Goal: Contribute content: Contribute content

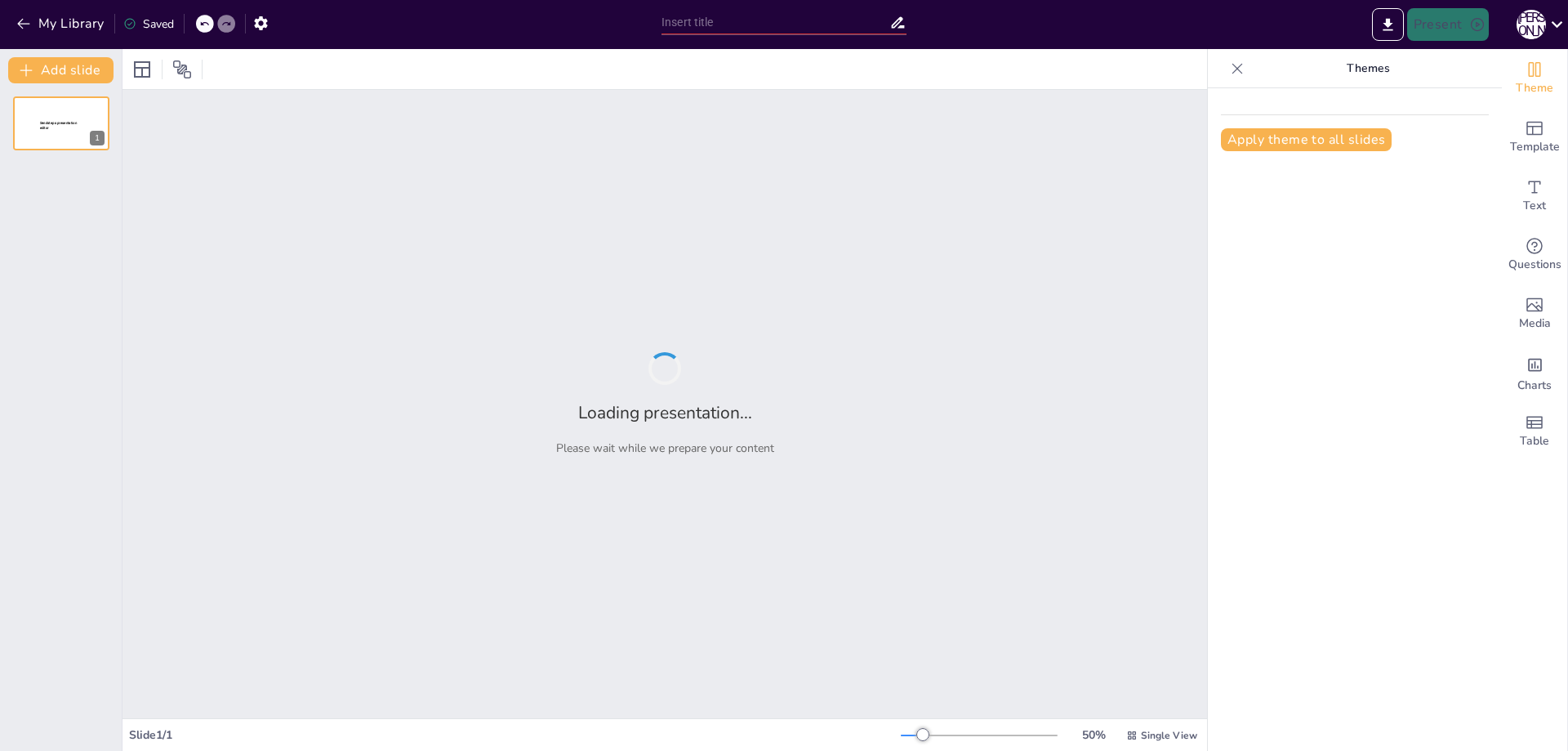
type input "Балабақша педагогтеріне арналған 5 үздік ЖИ платформасы"
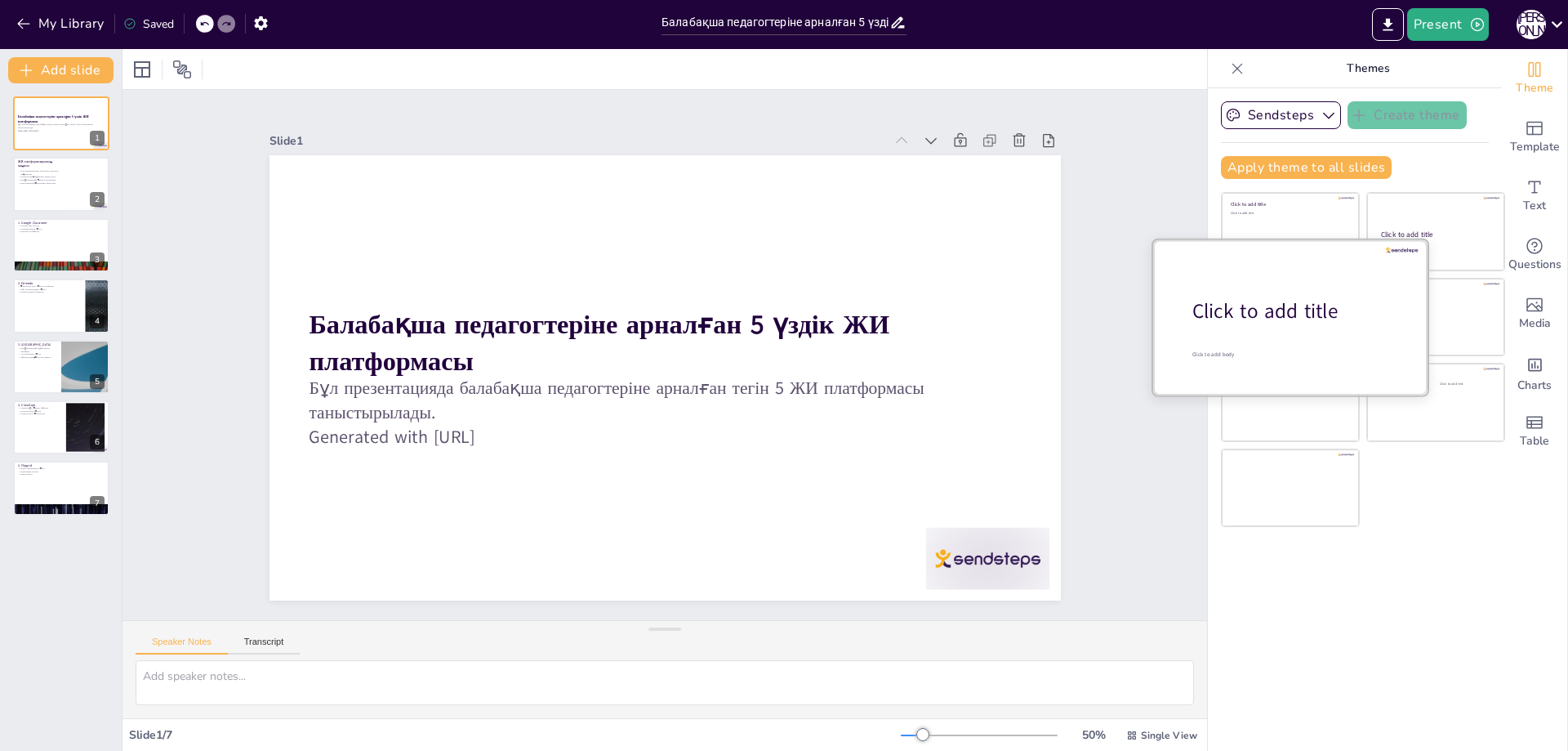
click at [1248, 325] on div at bounding box center [1291, 317] width 275 height 155
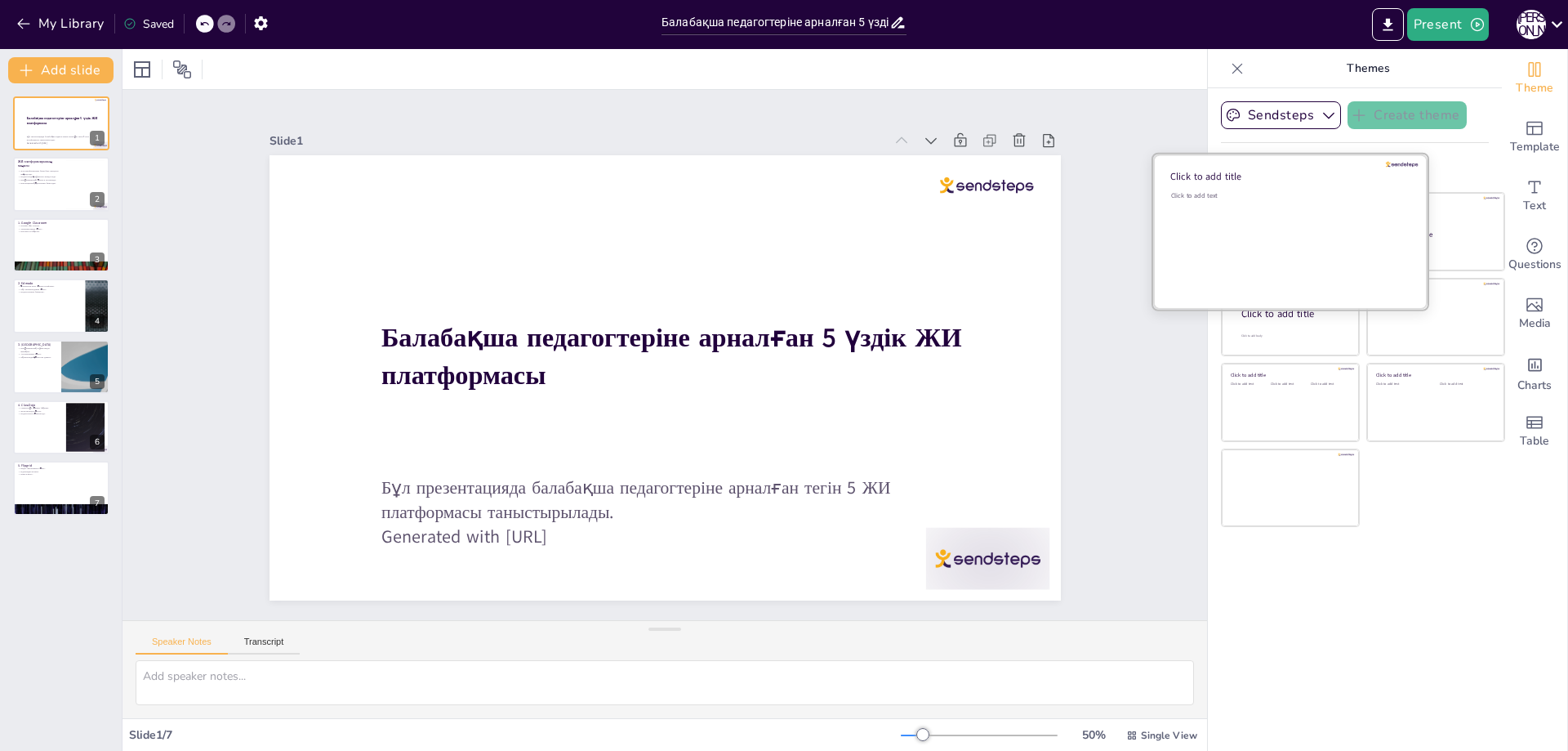
click at [1236, 218] on div "Click to add text" at bounding box center [1288, 242] width 234 height 101
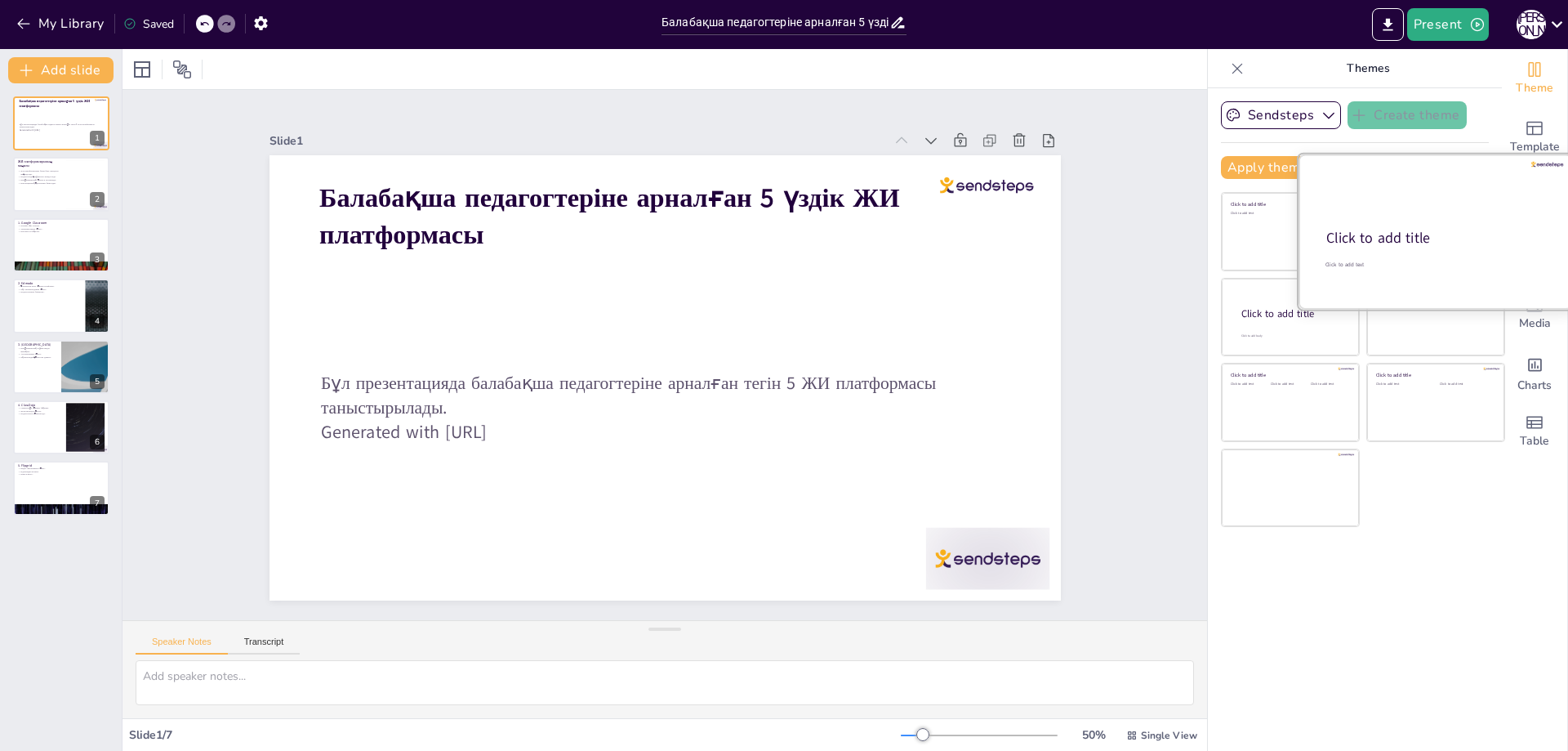
click at [1378, 235] on div "Click to add title" at bounding box center [1435, 238] width 217 height 19
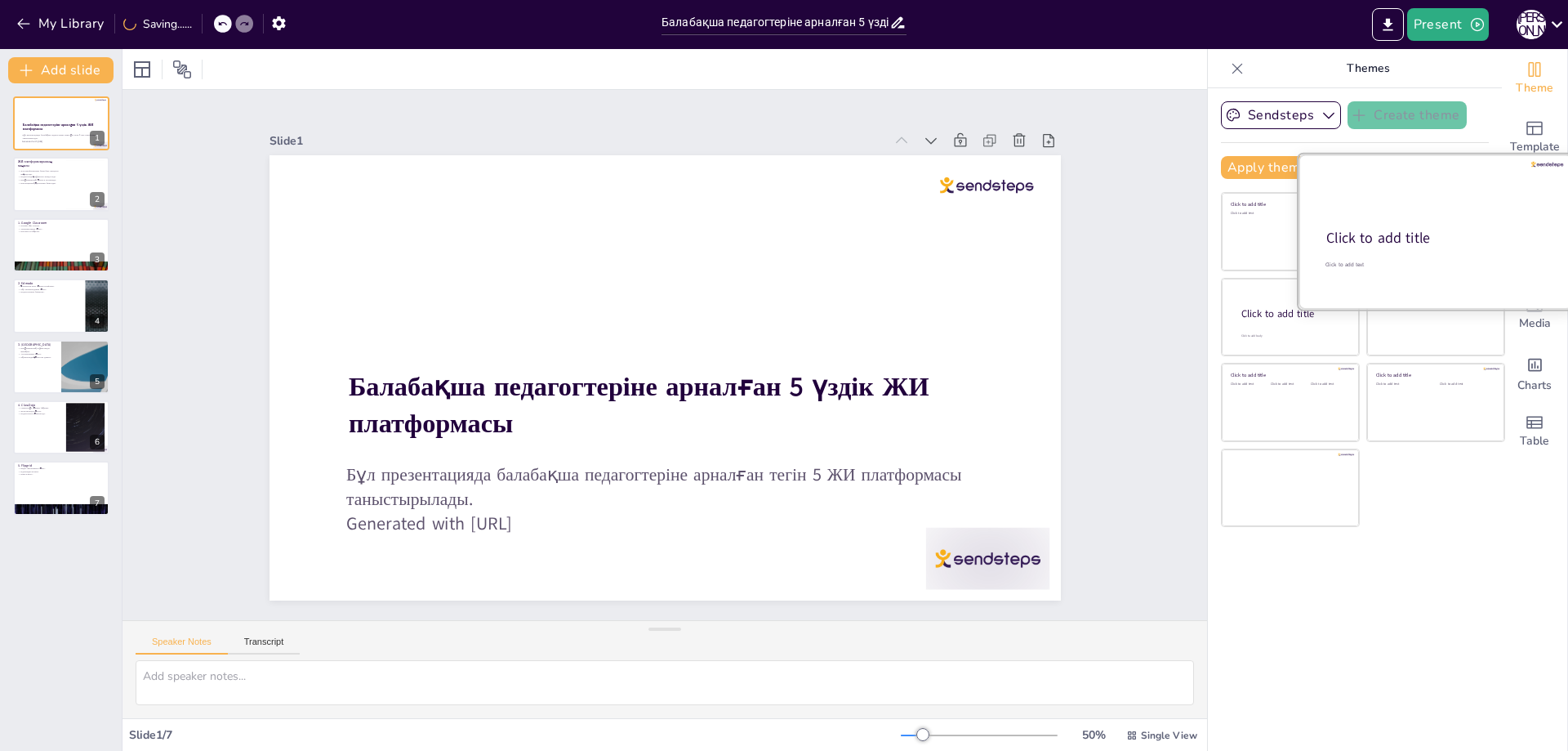
click at [1432, 299] on div at bounding box center [1435, 232] width 275 height 155
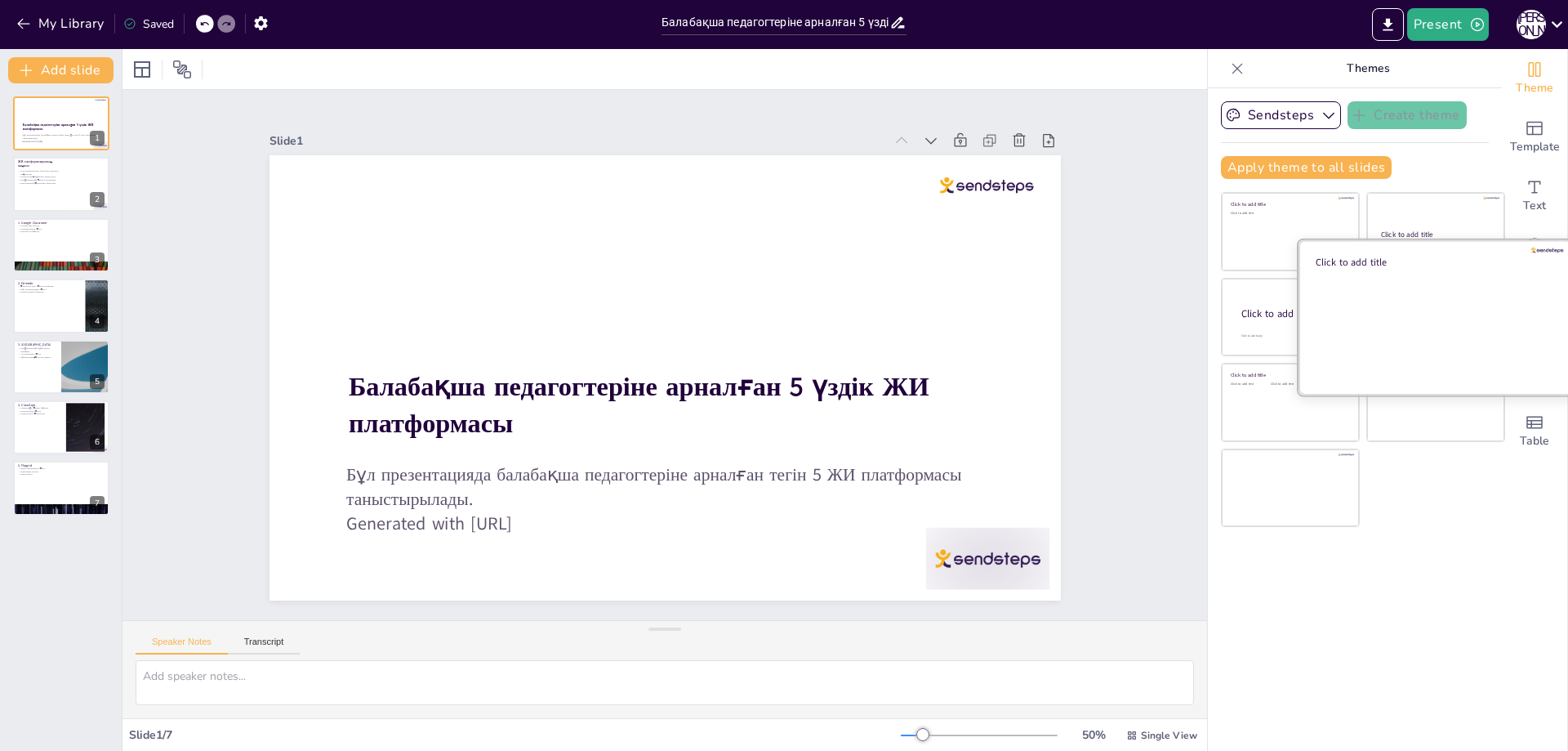
click at [1421, 327] on div at bounding box center [1435, 317] width 275 height 155
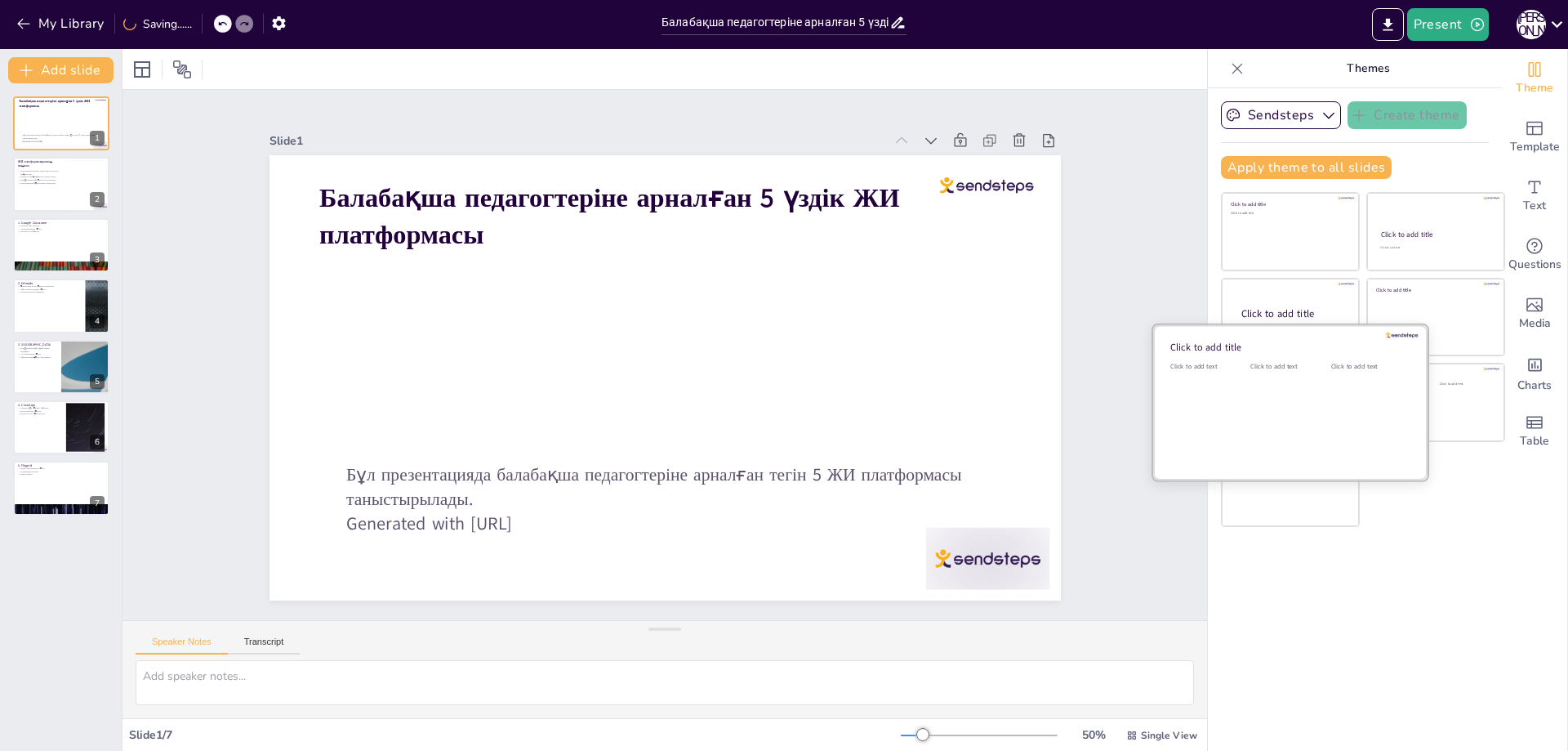
click at [1273, 398] on div "Click to add text" at bounding box center [1287, 412] width 74 height 101
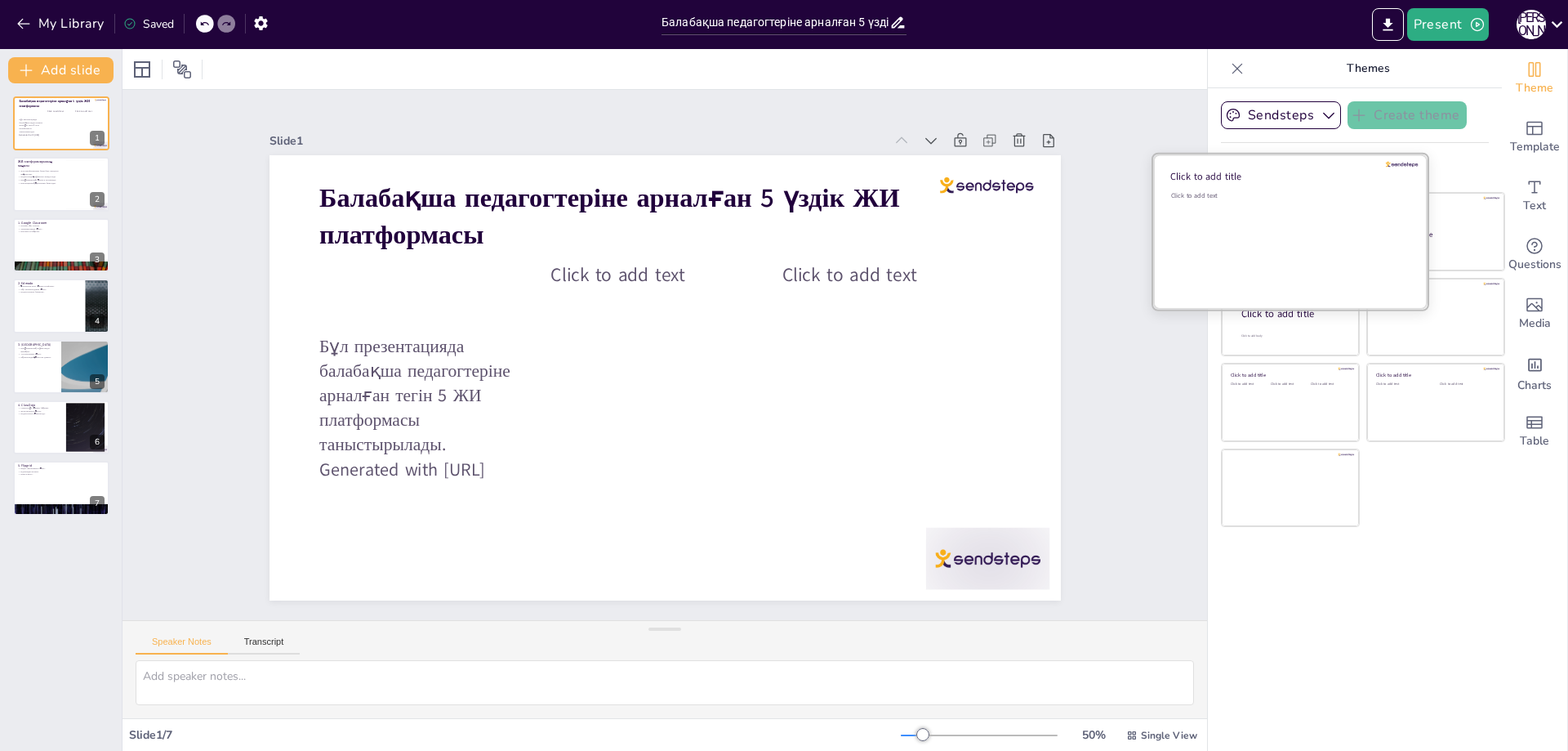
click at [1266, 206] on div "Click to add text" at bounding box center [1288, 242] width 234 height 101
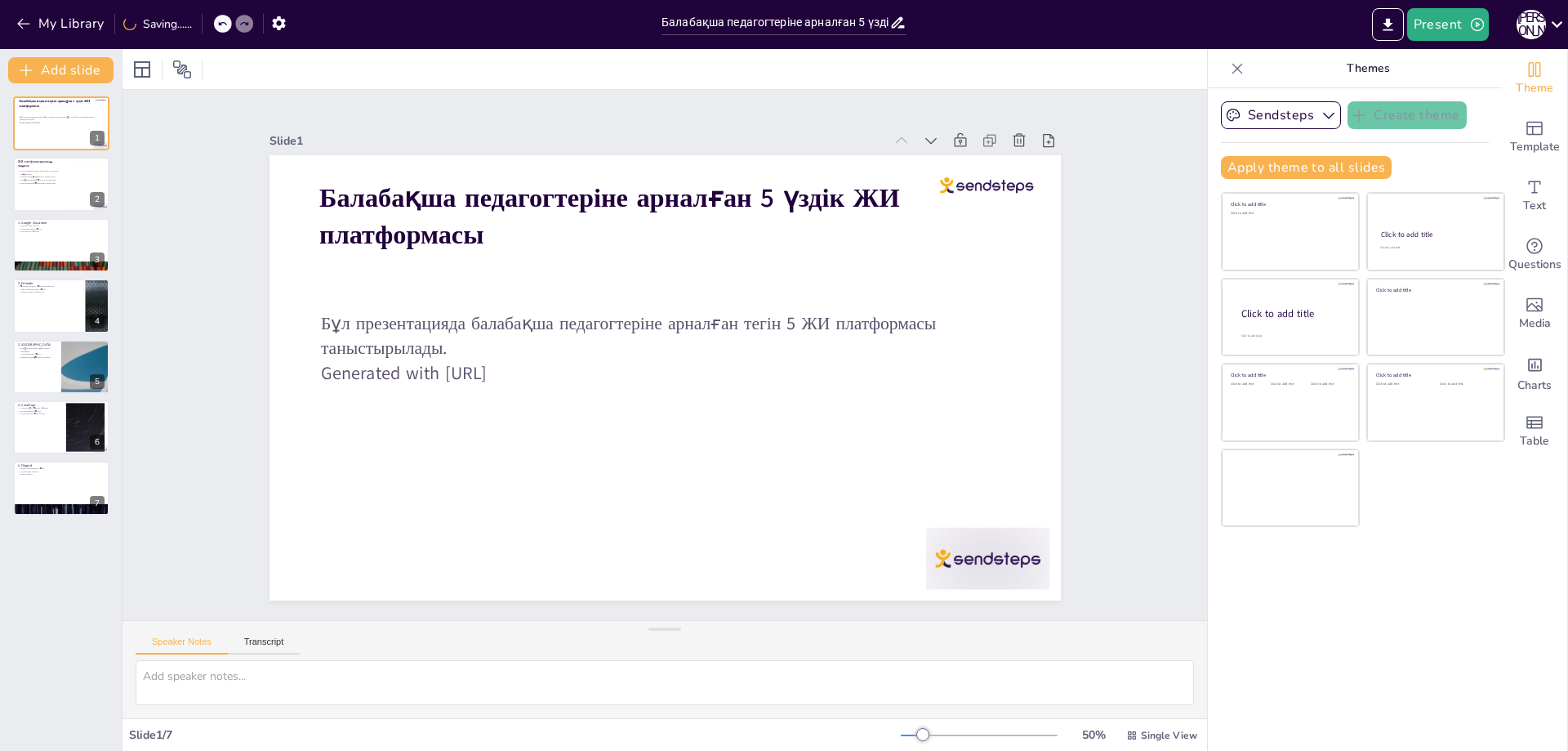
click at [1082, 353] on div "Slide 1 Балабақша педагогтеріне арналған 5 үздік ЖИ платформасы Бұл презентация…" at bounding box center [665, 354] width 930 height 581
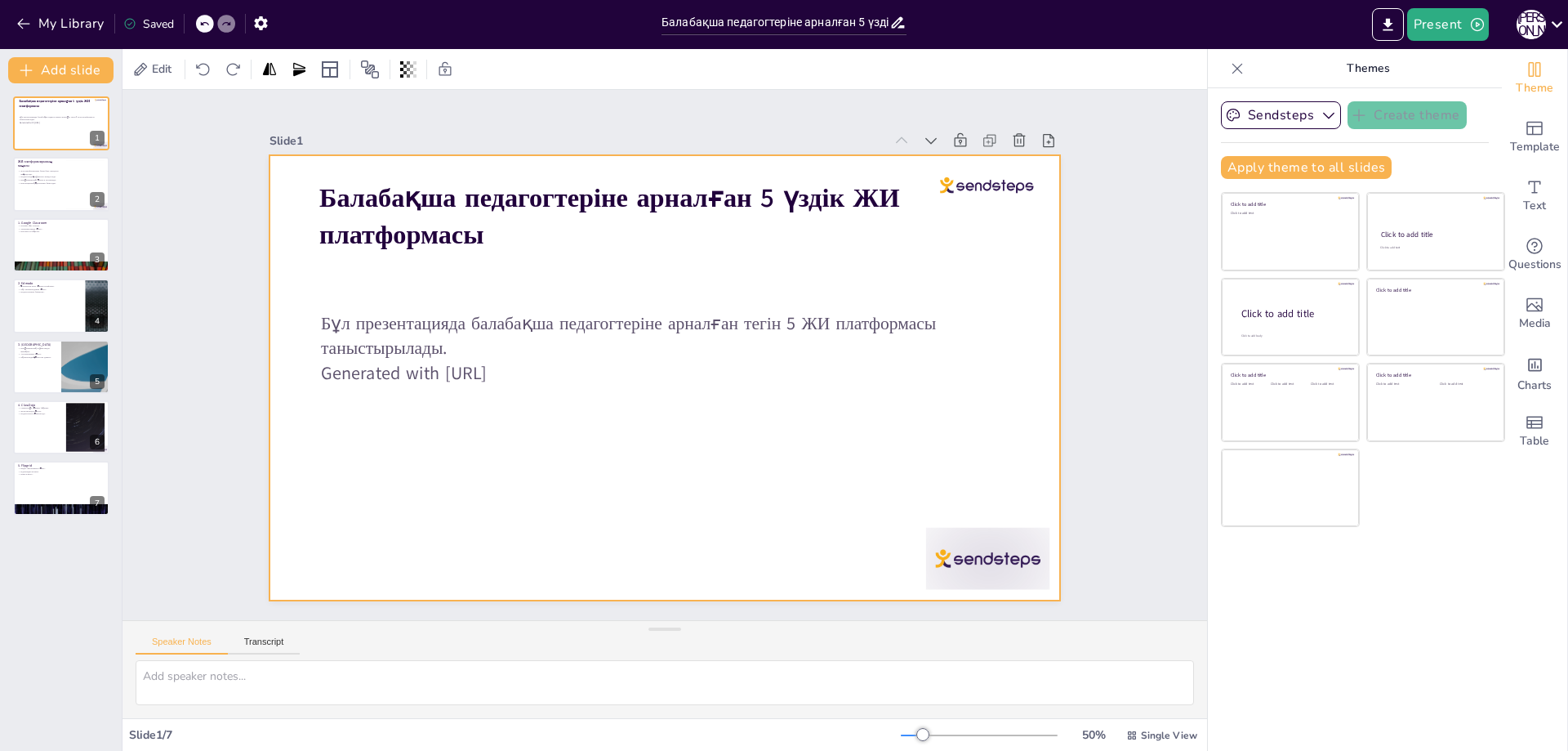
click at [548, 492] on div at bounding box center [663, 378] width 834 height 526
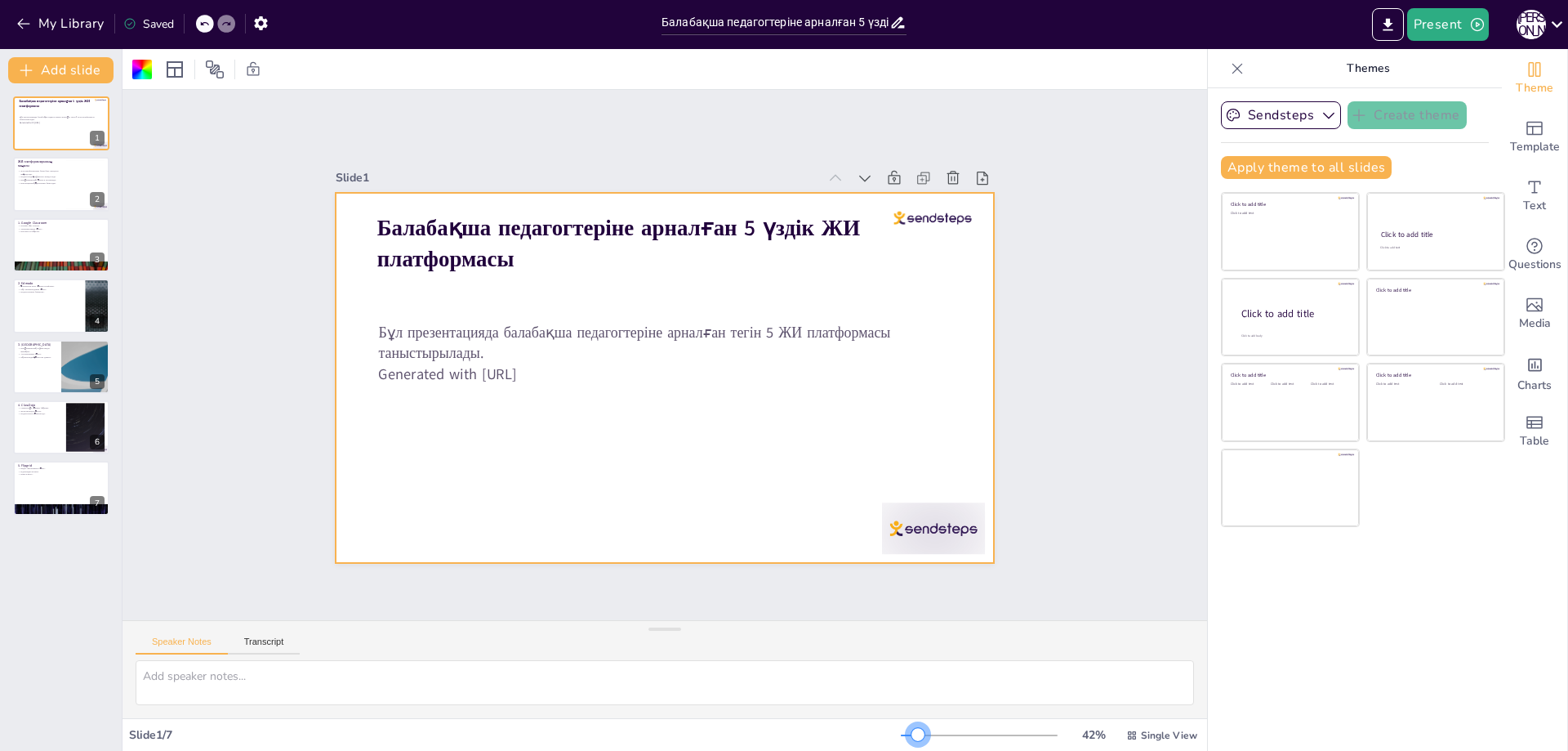
click at [911, 735] on div at bounding box center [917, 734] width 13 height 13
click at [1068, 568] on div "Slide 1 Балабақша педагогтеріне арналған 5 үздік ЖИ платформасы Бұл презентация…" at bounding box center [665, 355] width 1171 height 745
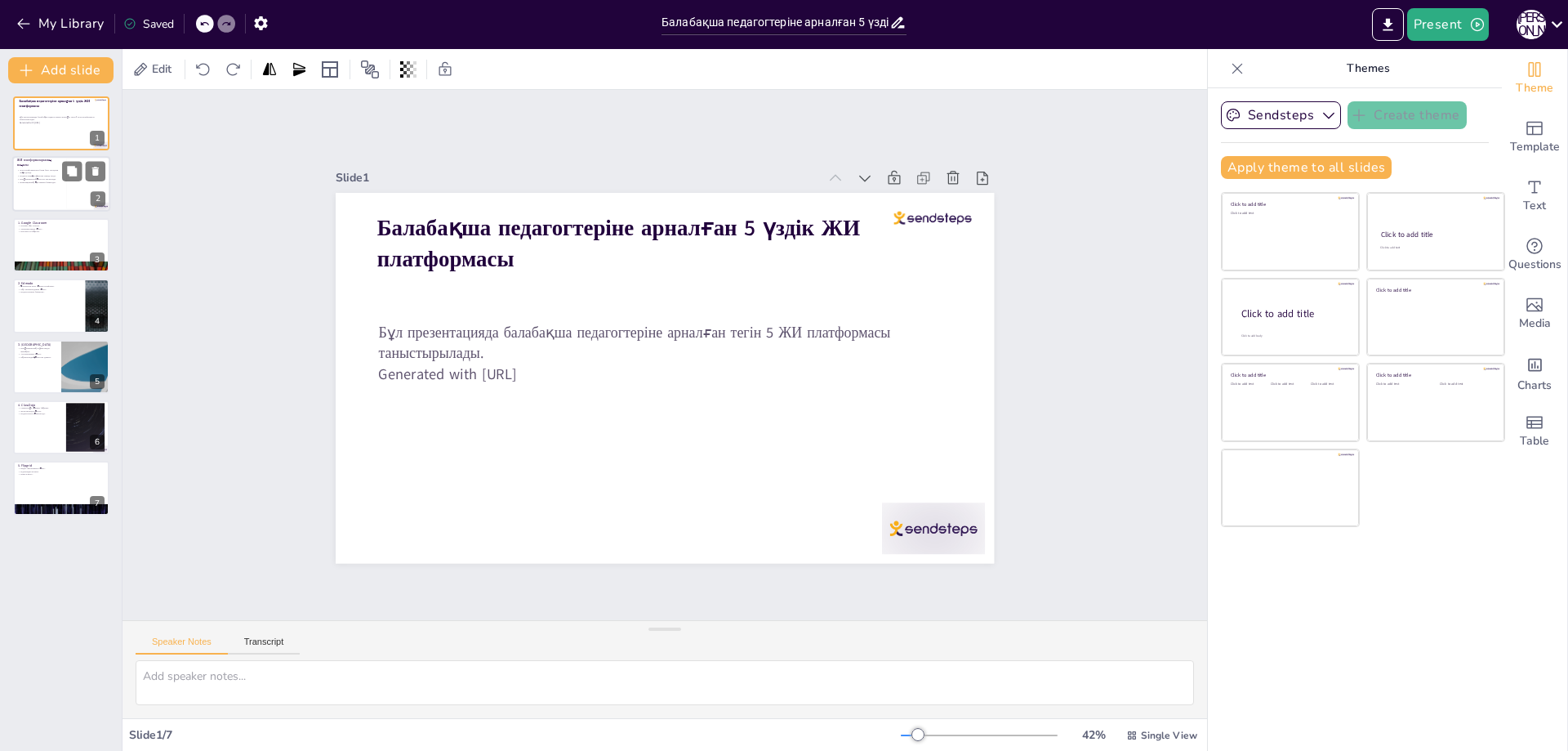
click at [88, 199] on div at bounding box center [85, 184] width 40 height 50
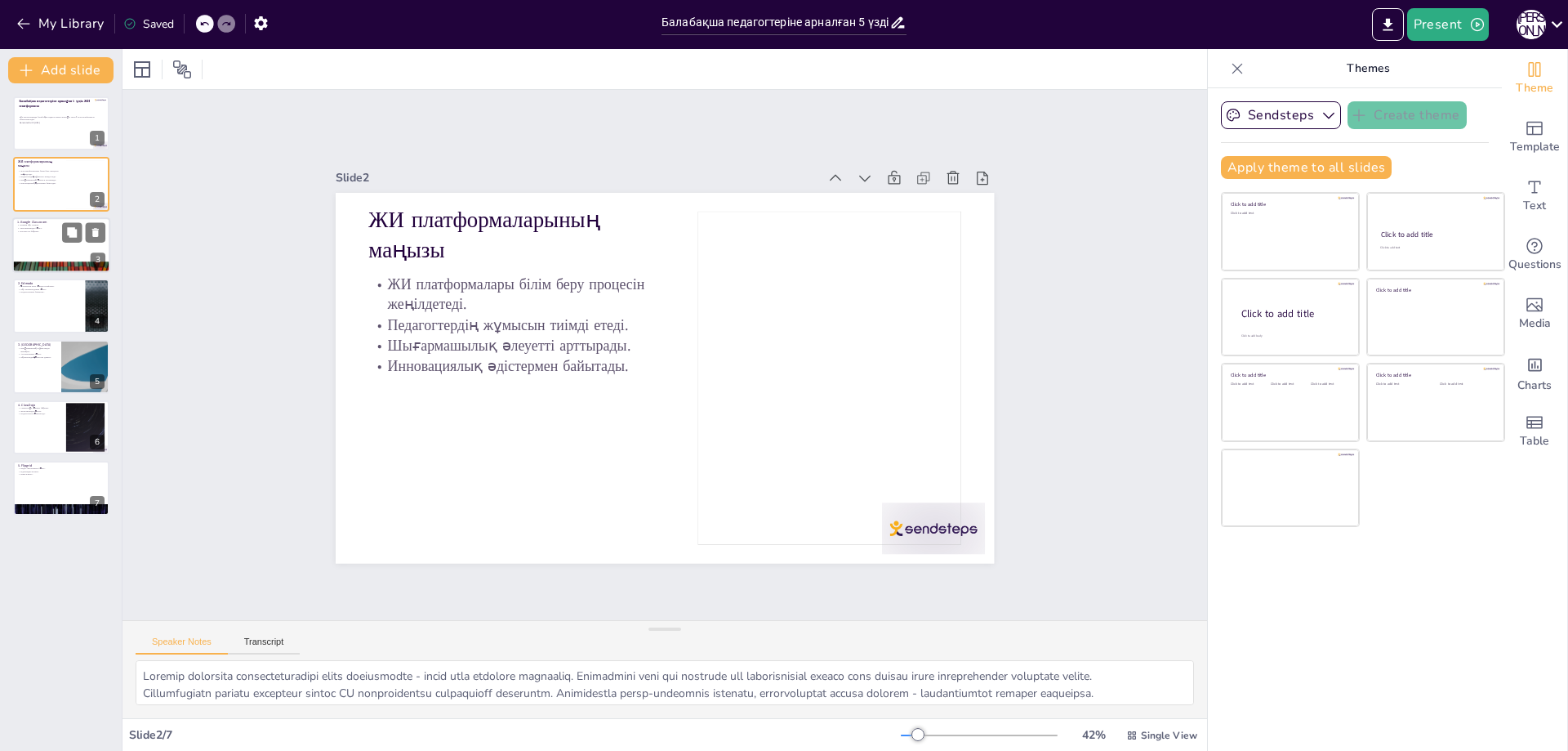
click at [75, 251] on div at bounding box center [61, 244] width 98 height 55
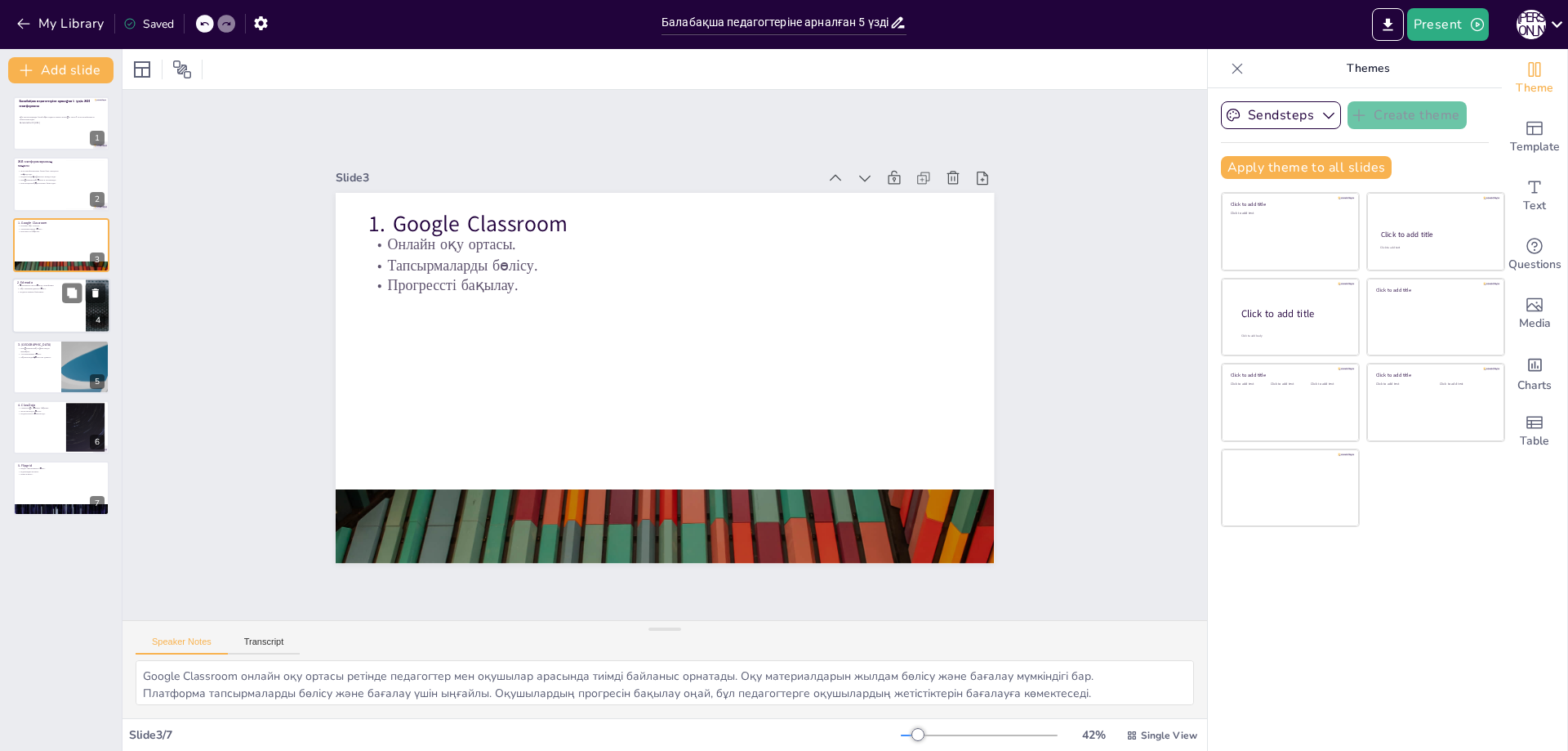
click at [60, 318] on div at bounding box center [61, 305] width 98 height 55
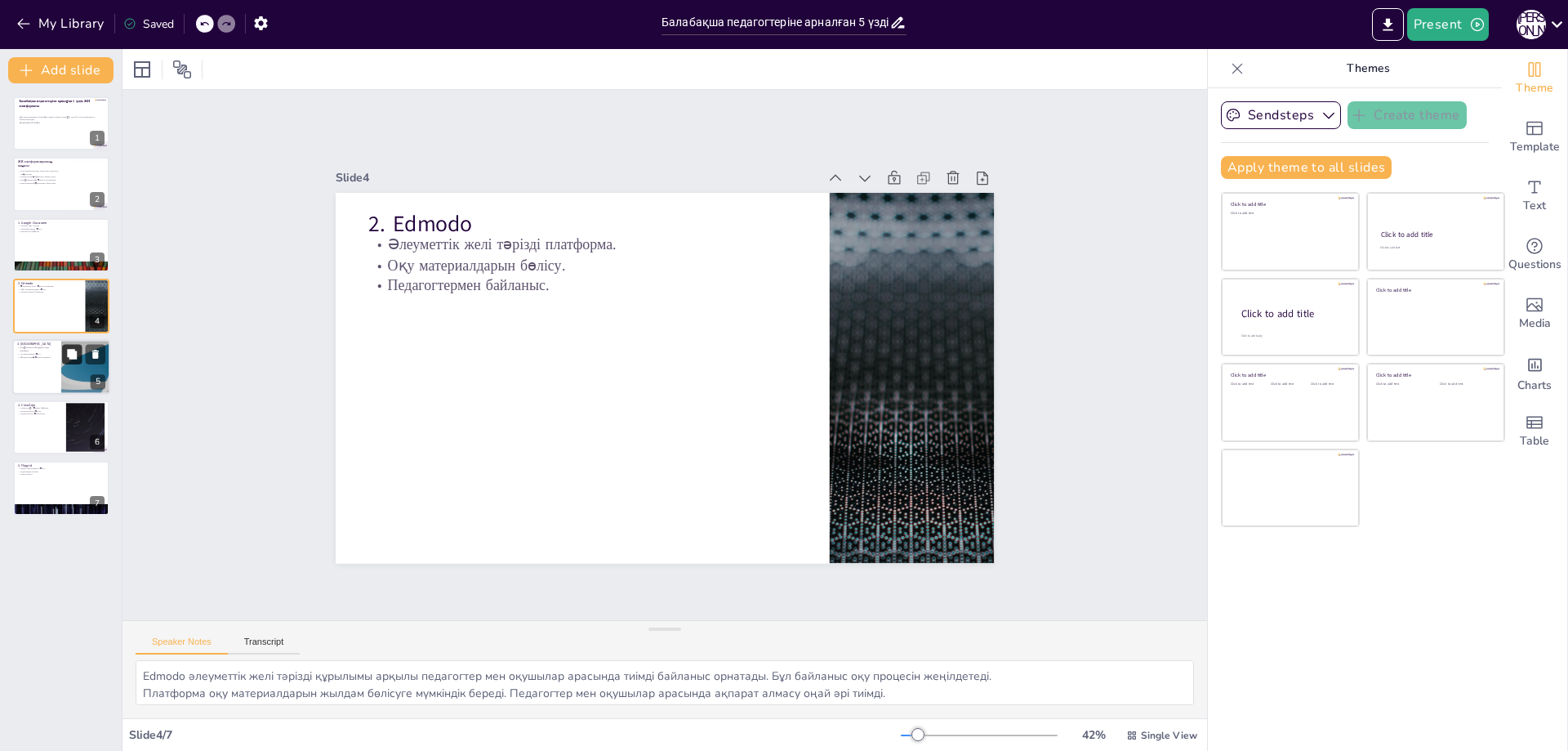
click at [67, 362] on button at bounding box center [72, 354] width 19 height 19
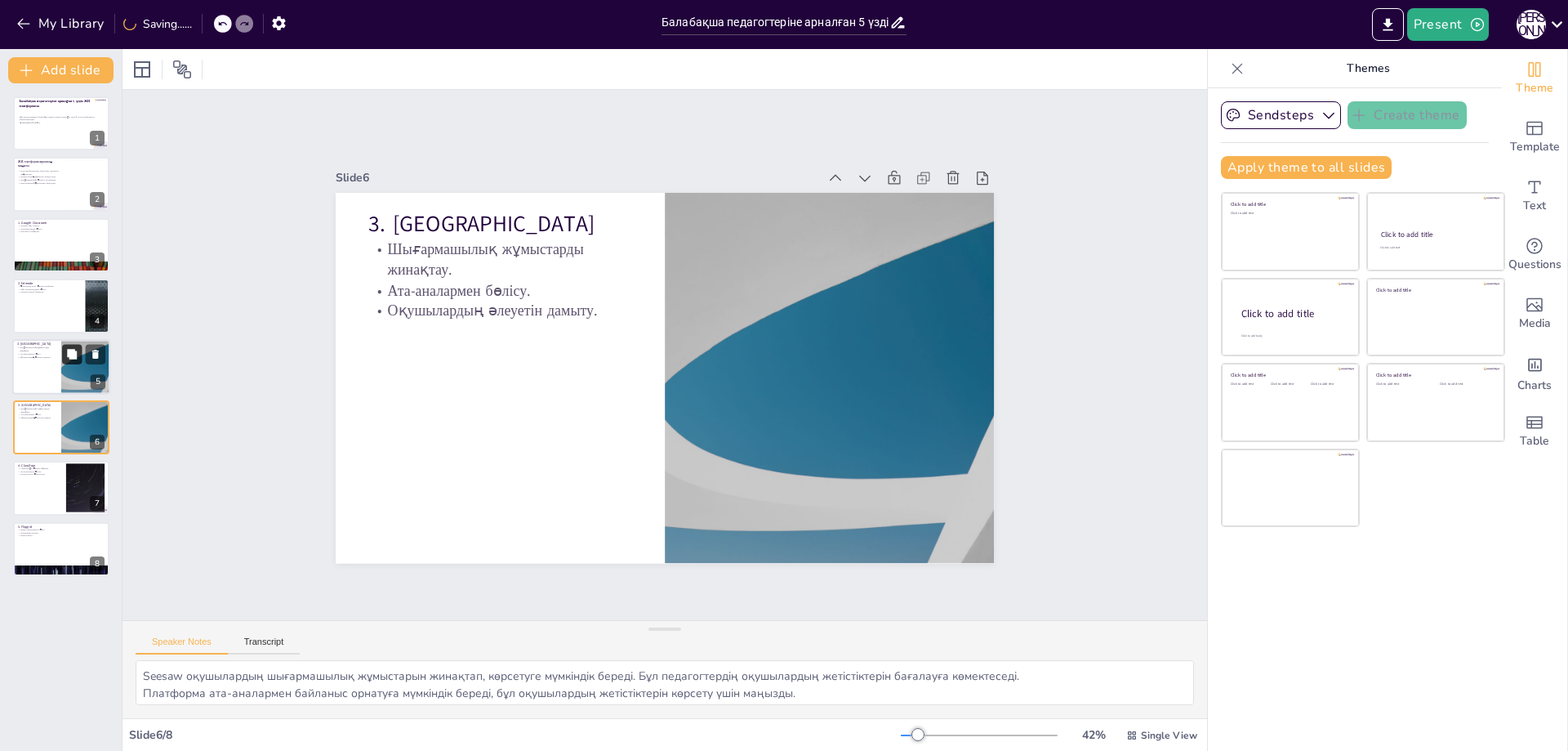
click at [67, 362] on button at bounding box center [72, 354] width 19 height 19
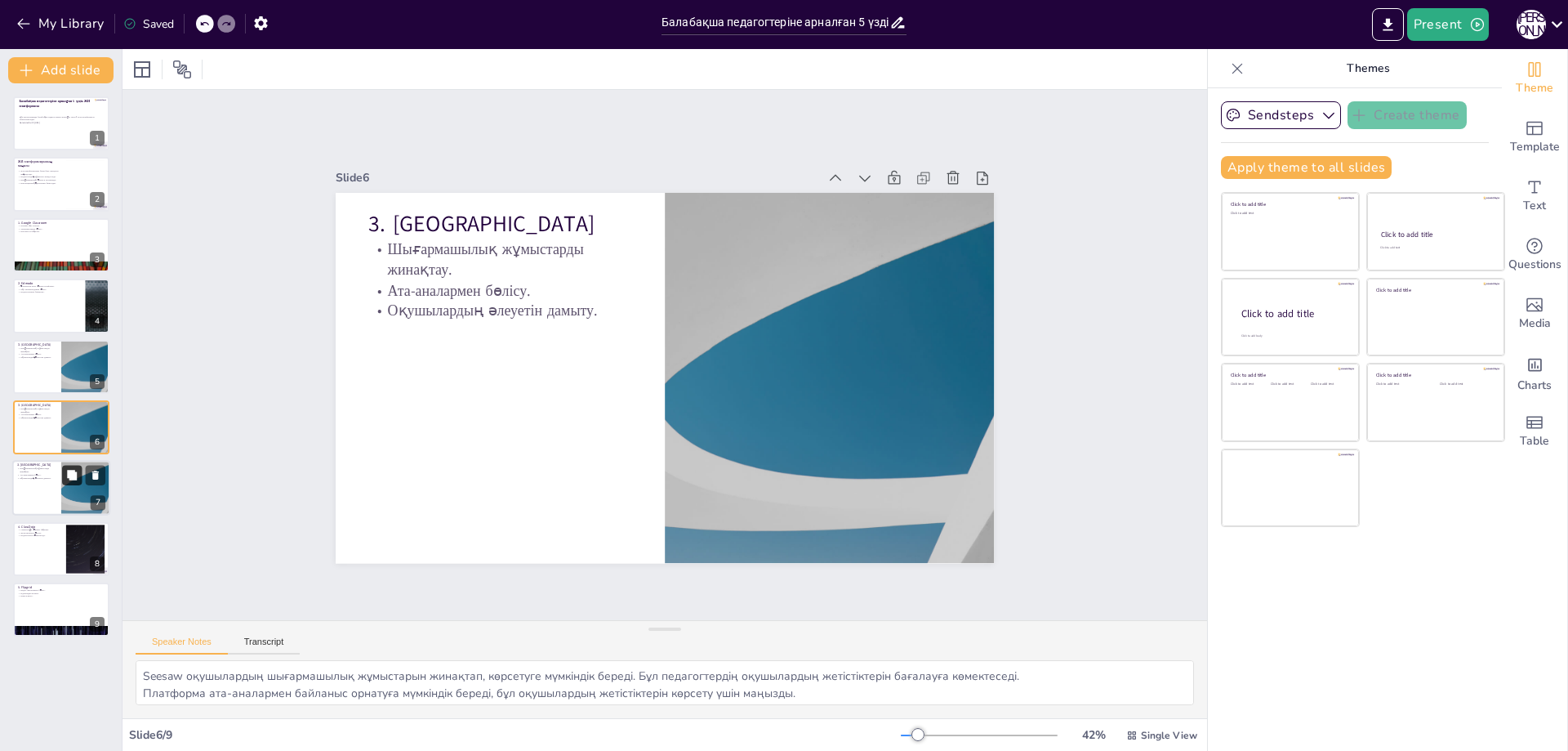
click at [67, 482] on button at bounding box center [72, 475] width 19 height 19
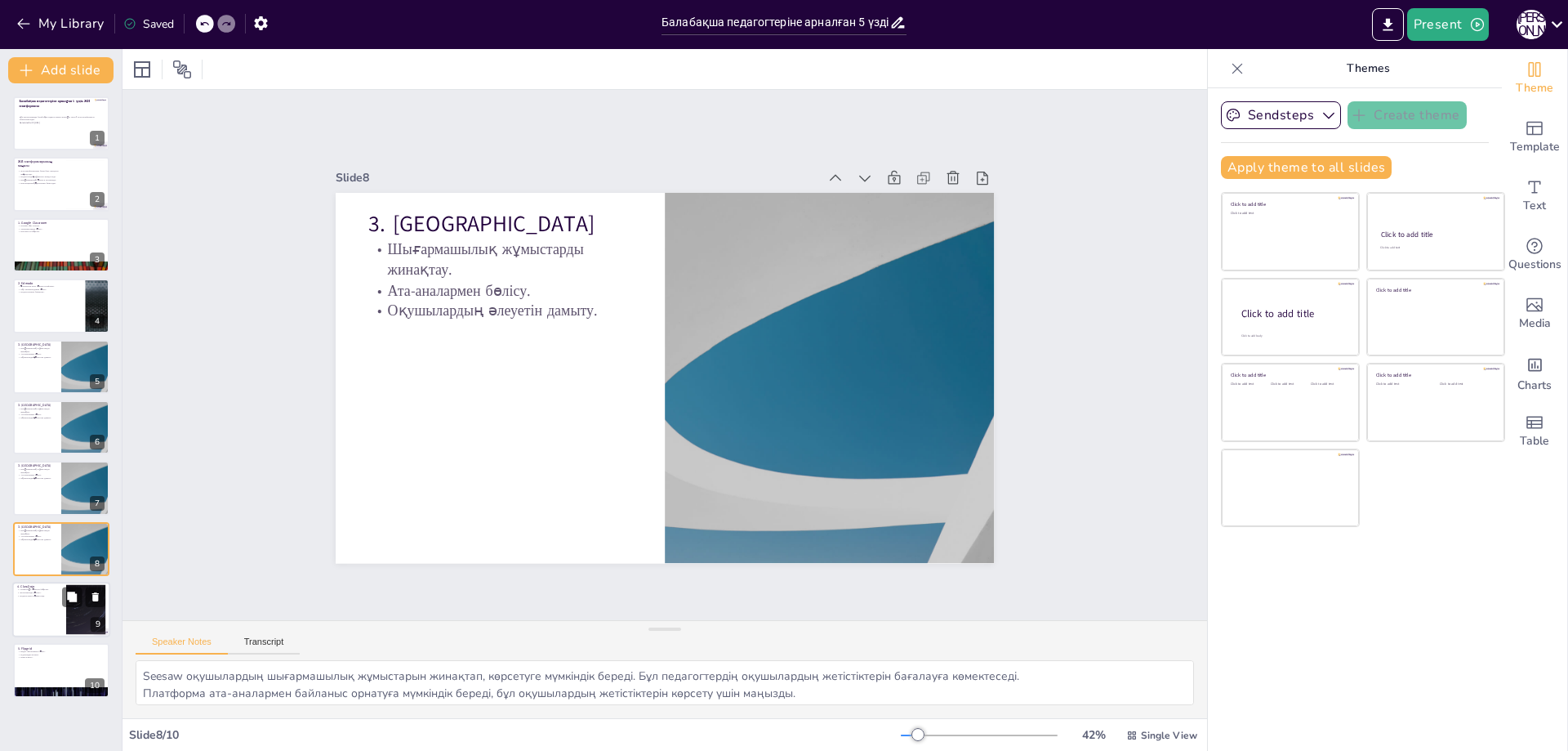
click at [75, 610] on div at bounding box center [85, 610] width 88 height 50
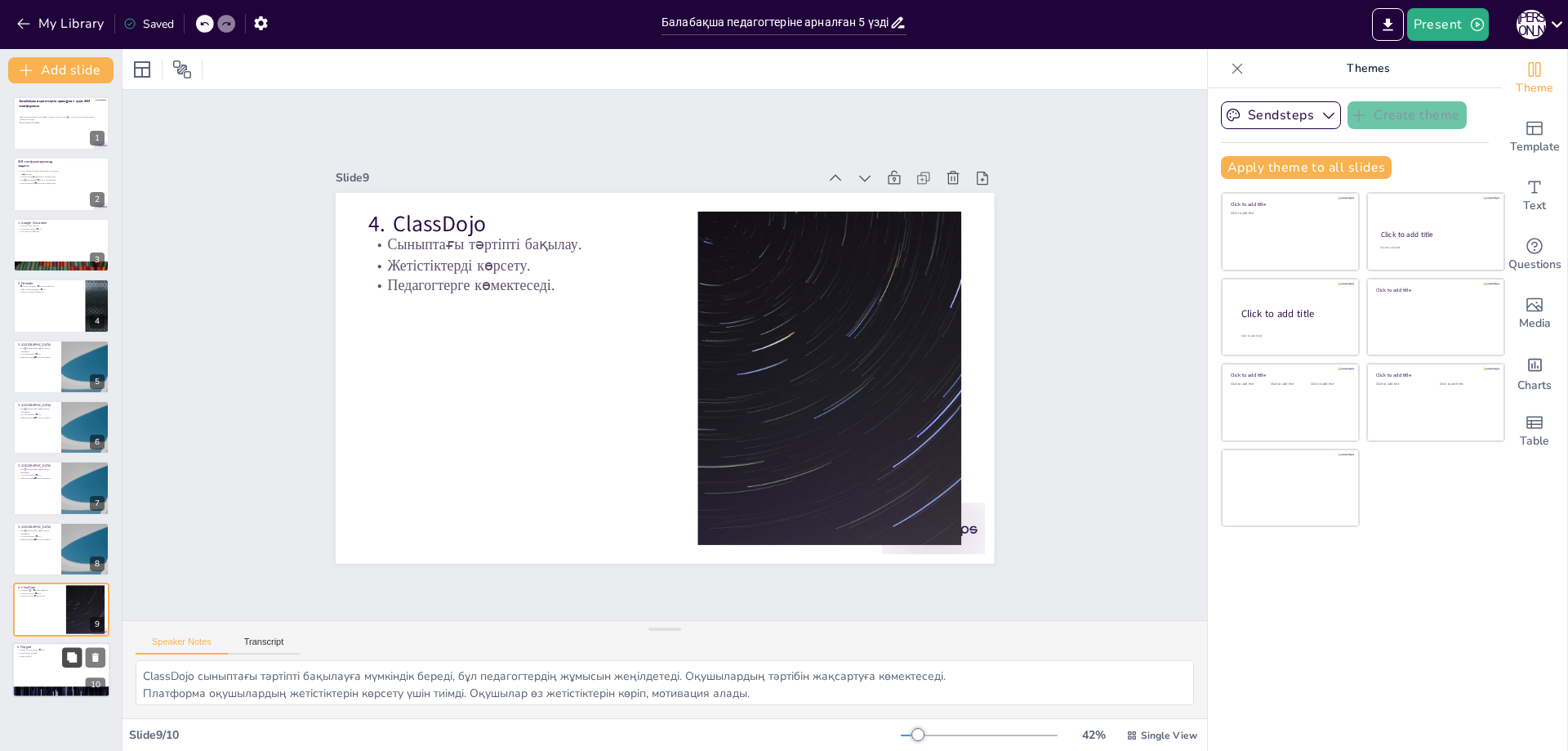
click at [71, 664] on button at bounding box center [72, 658] width 19 height 19
type textarea "Flipgrid оқушылардың видео жауаптарын бөлісу арқылы интерактивті оқу тәжірибесі…"
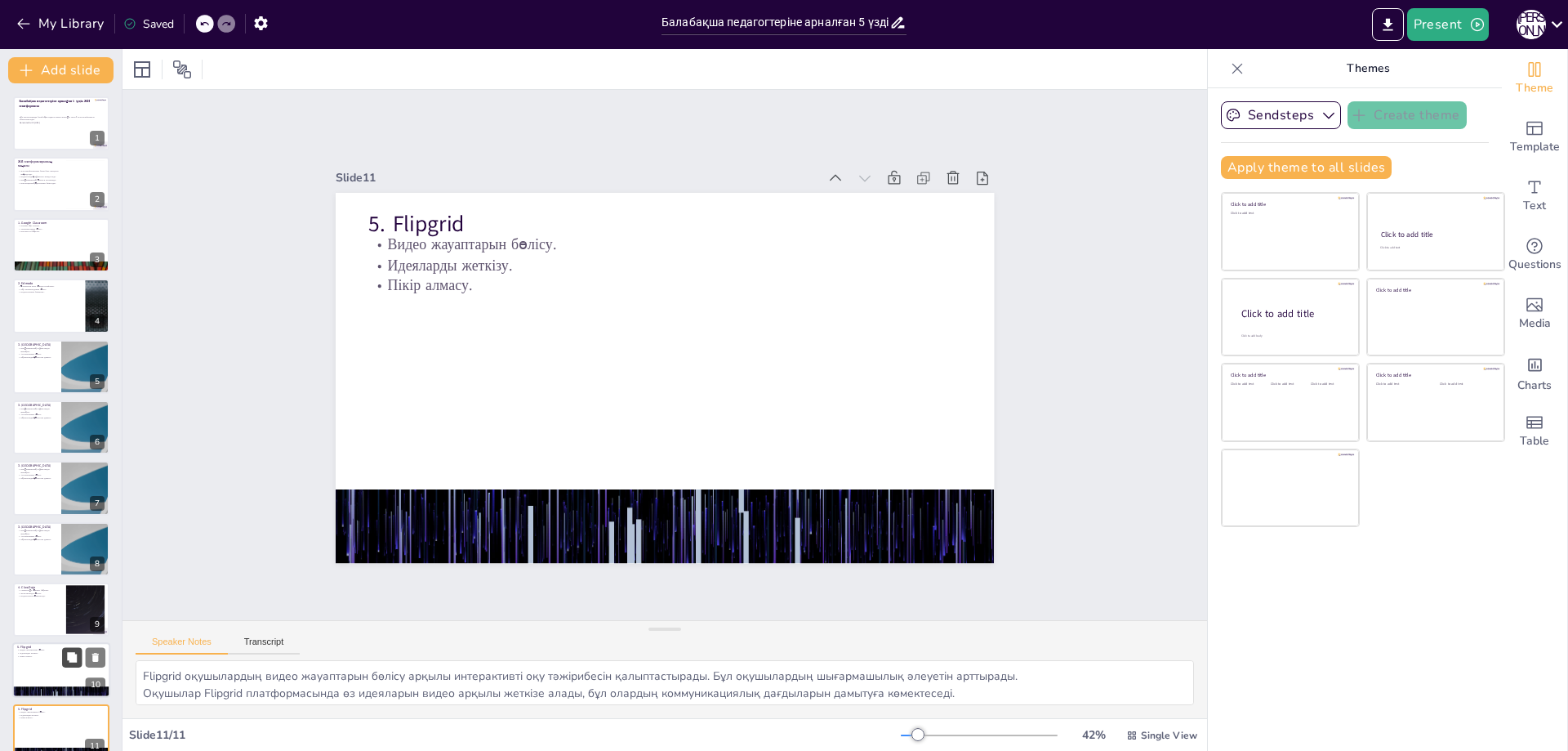
scroll to position [20, 0]
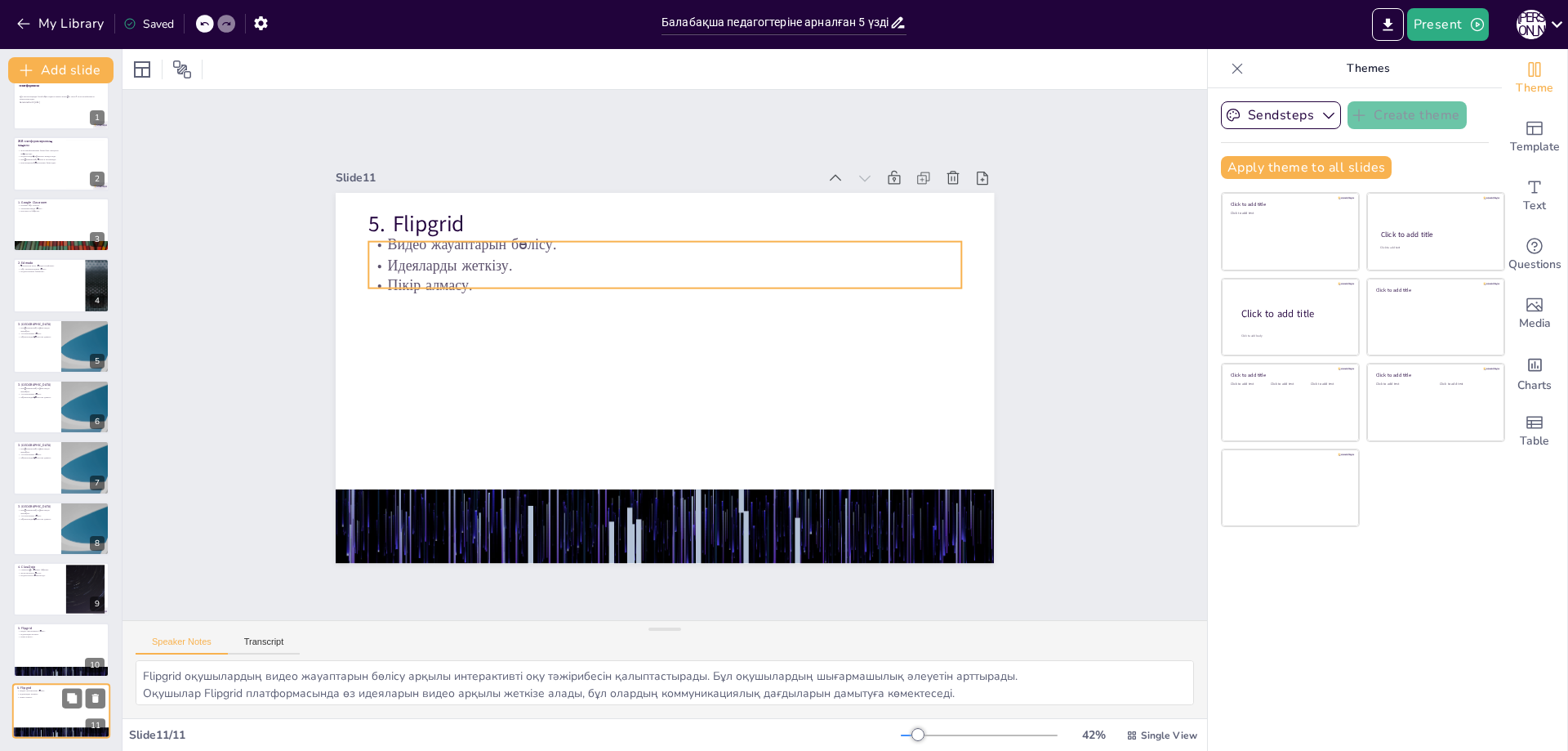
click at [58, 691] on p "Видео жауаптарын бөлісу." at bounding box center [61, 691] width 88 height 4
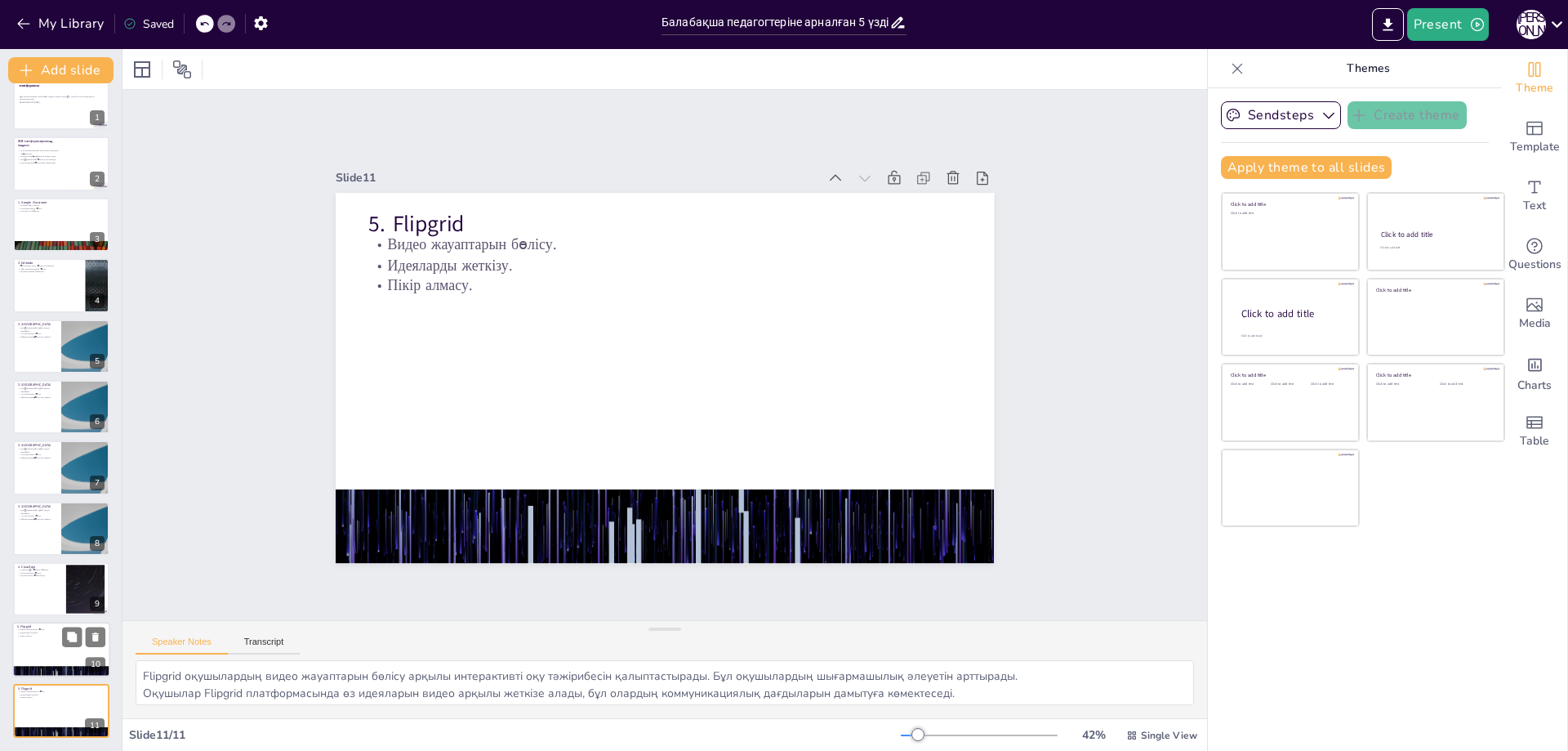
click at [56, 655] on div at bounding box center [61, 650] width 98 height 55
